Goal: Navigation & Orientation: Find specific page/section

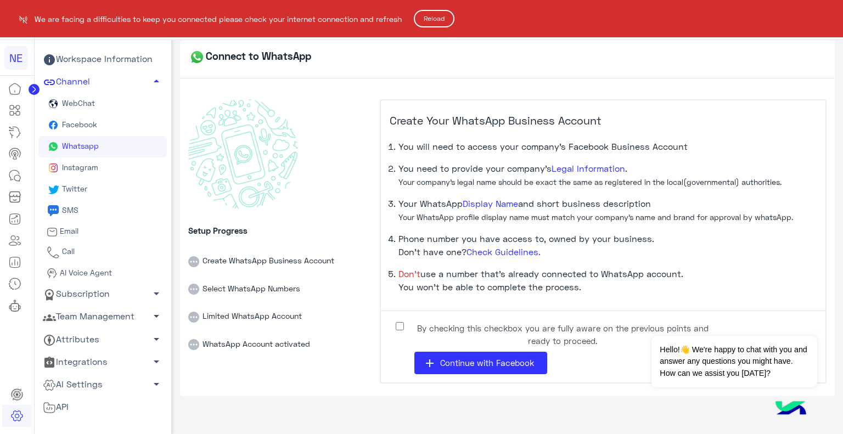
click at [433, 20] on button "Reload" at bounding box center [434, 19] width 41 height 18
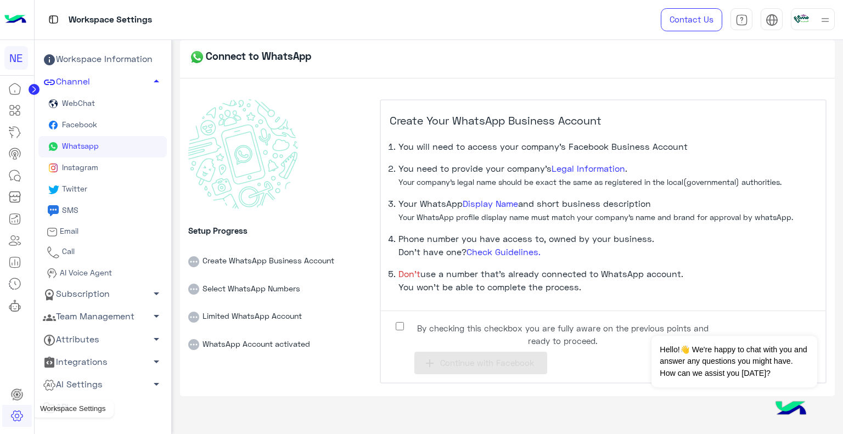
click at [11, 419] on icon at bounding box center [16, 416] width 13 height 13
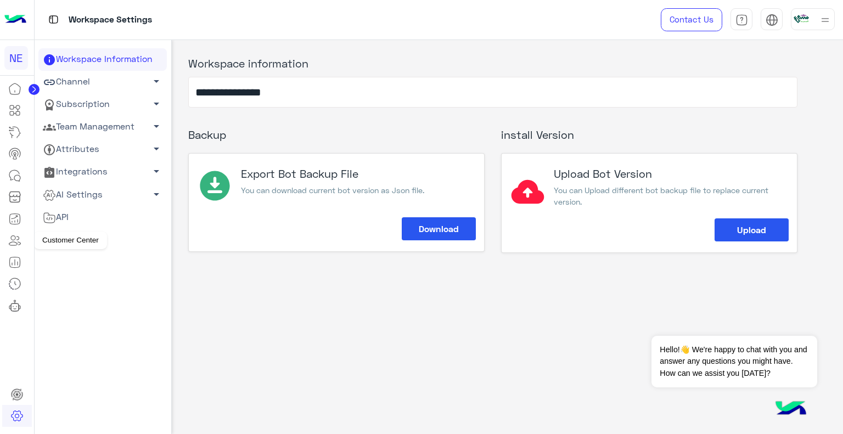
click at [10, 241] on icon at bounding box center [14, 240] width 13 height 13
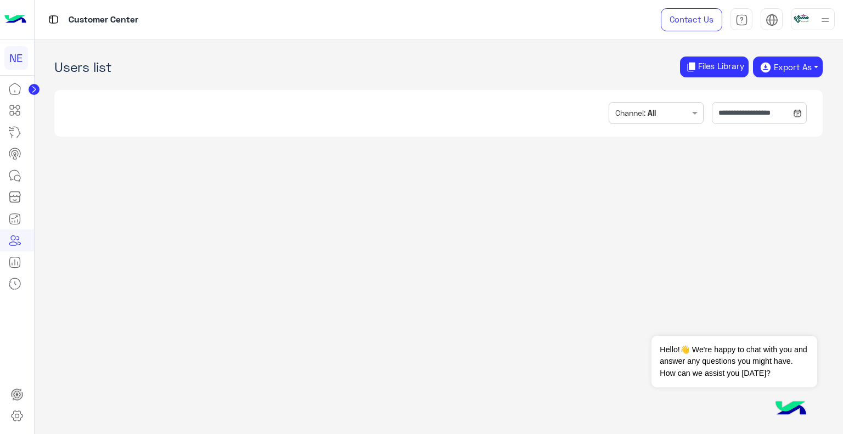
click at [33, 90] on icon at bounding box center [33, 89] width 3 height 5
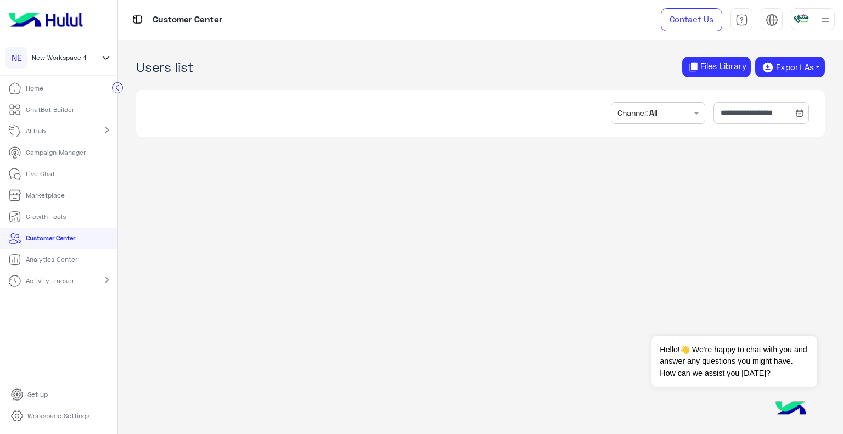
click at [40, 92] on p "Home" at bounding box center [35, 88] width 18 height 10
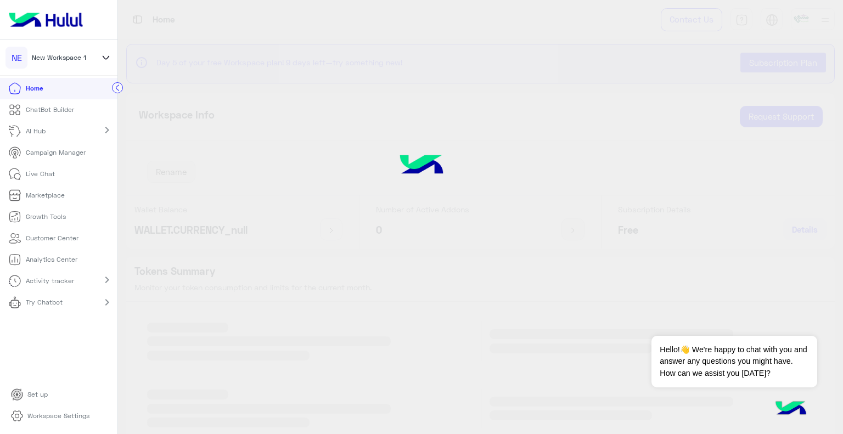
click at [40, 92] on p "Home" at bounding box center [34, 88] width 17 height 10
